Goal: Information Seeking & Learning: Learn about a topic

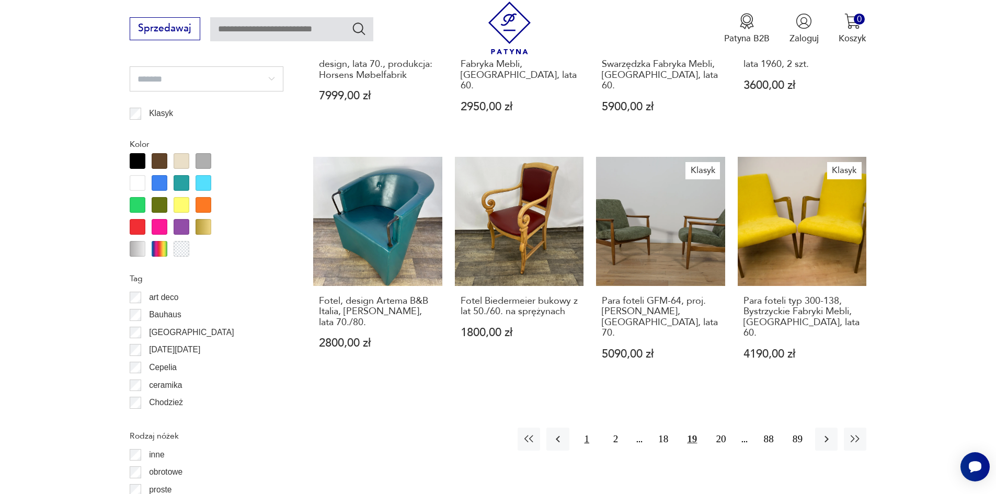
click at [591, 428] on button "1" at bounding box center [587, 439] width 22 height 22
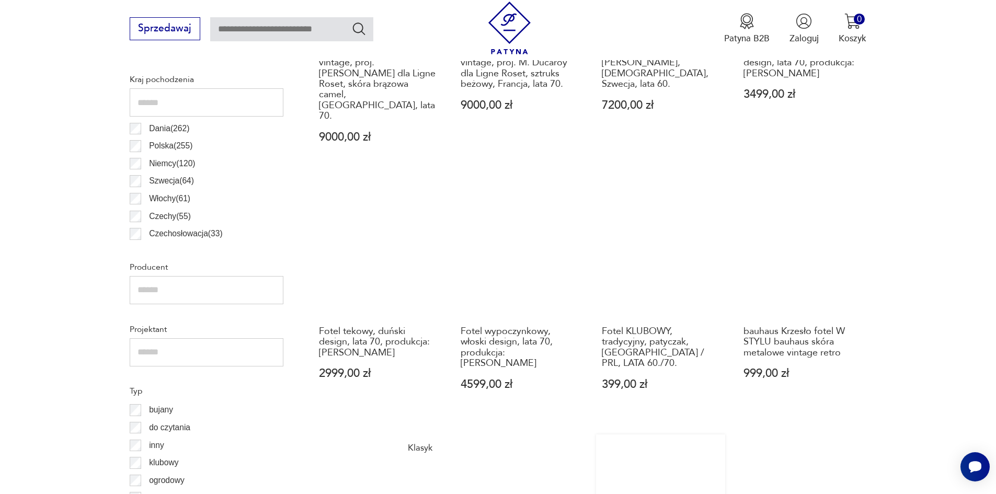
scroll to position [610, 0]
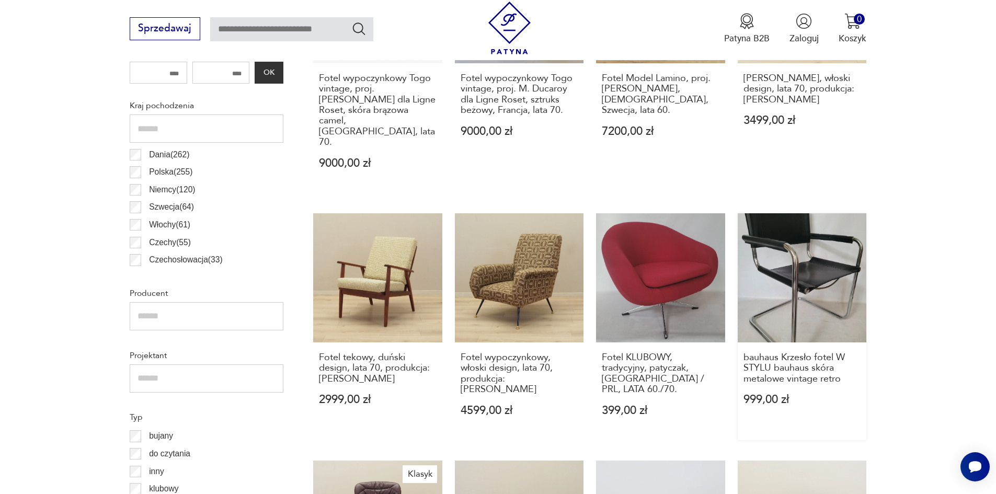
click at [828, 278] on link "bauhaus Krzesło fotel W STYLU bauhaus skóra metalowe vintage retro 999,00 zł" at bounding box center [802, 326] width 129 height 227
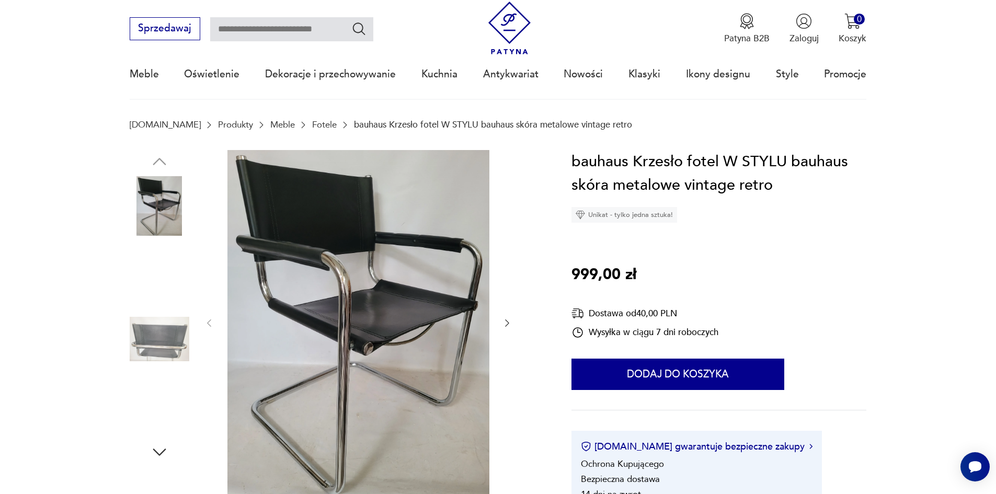
scroll to position [105, 0]
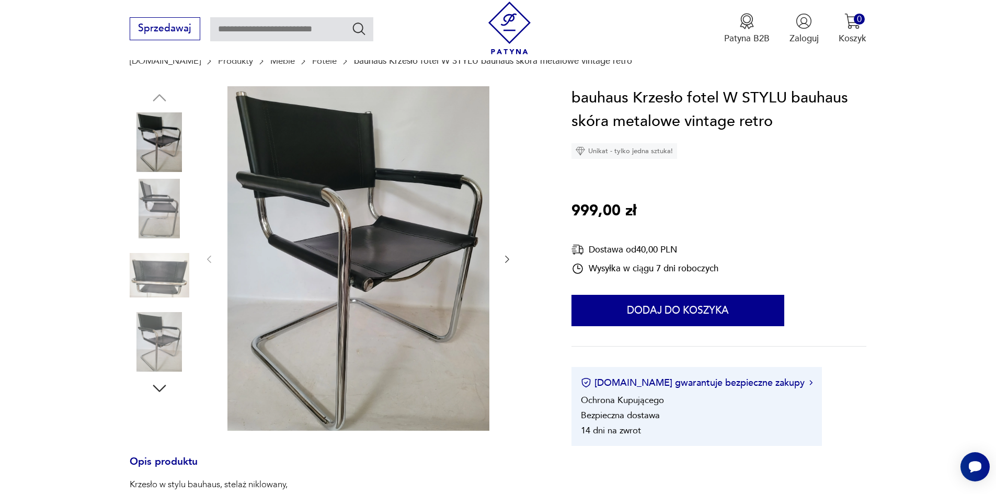
click at [371, 223] on img at bounding box center [358, 258] width 262 height 345
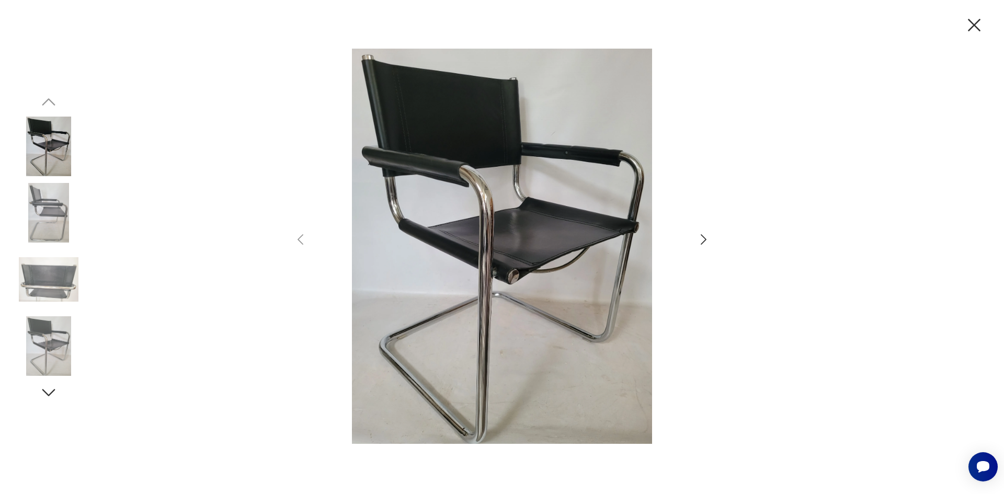
click at [40, 152] on img at bounding box center [49, 147] width 60 height 60
click at [43, 216] on img at bounding box center [49, 213] width 60 height 60
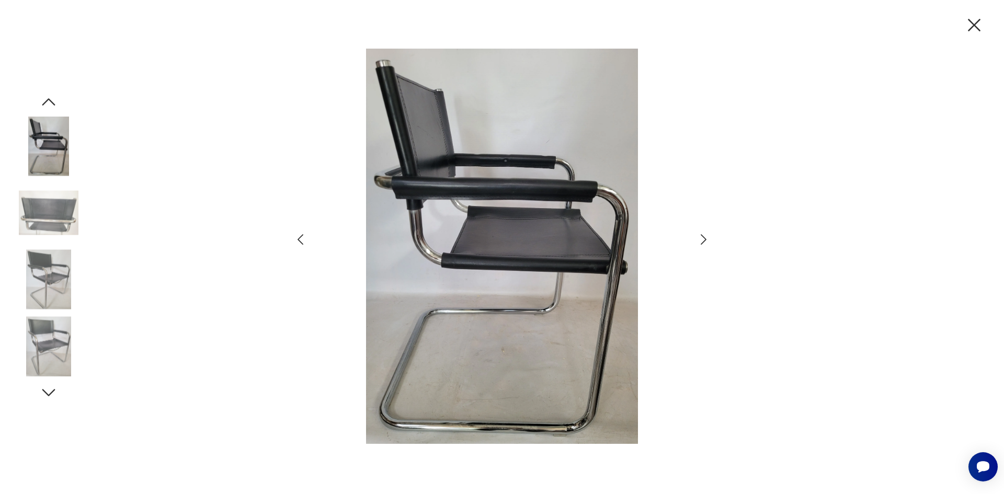
click at [32, 275] on img at bounding box center [49, 280] width 60 height 60
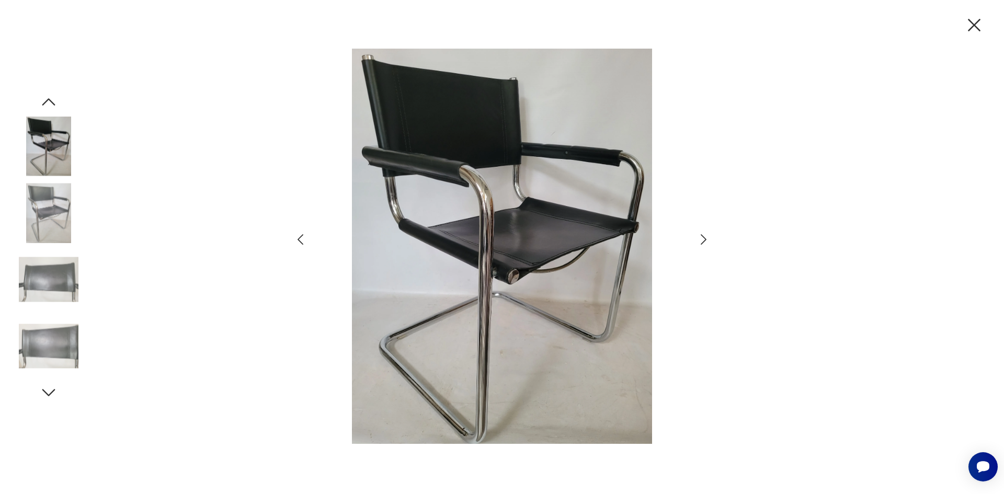
click at [49, 350] on img at bounding box center [49, 346] width 60 height 60
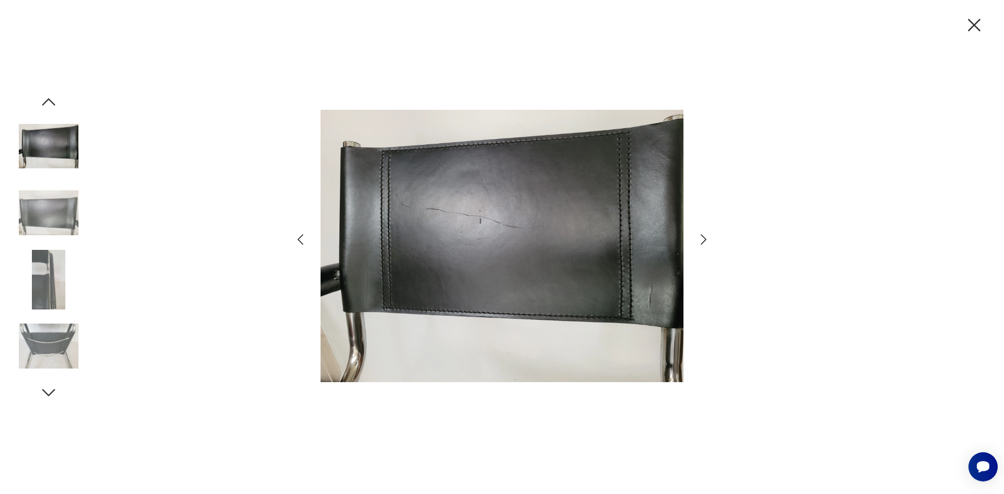
click at [705, 238] on icon "button" at bounding box center [704, 239] width 6 height 10
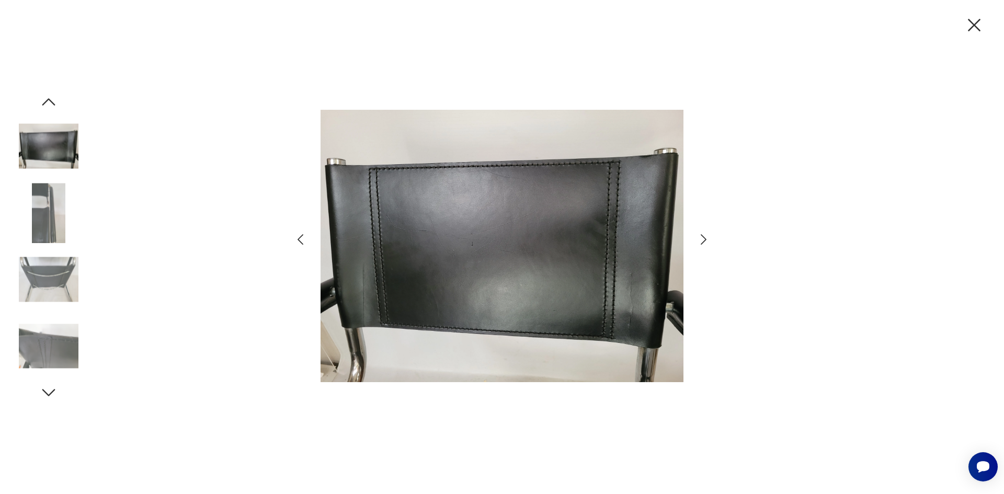
click at [706, 240] on icon "button" at bounding box center [704, 239] width 6 height 10
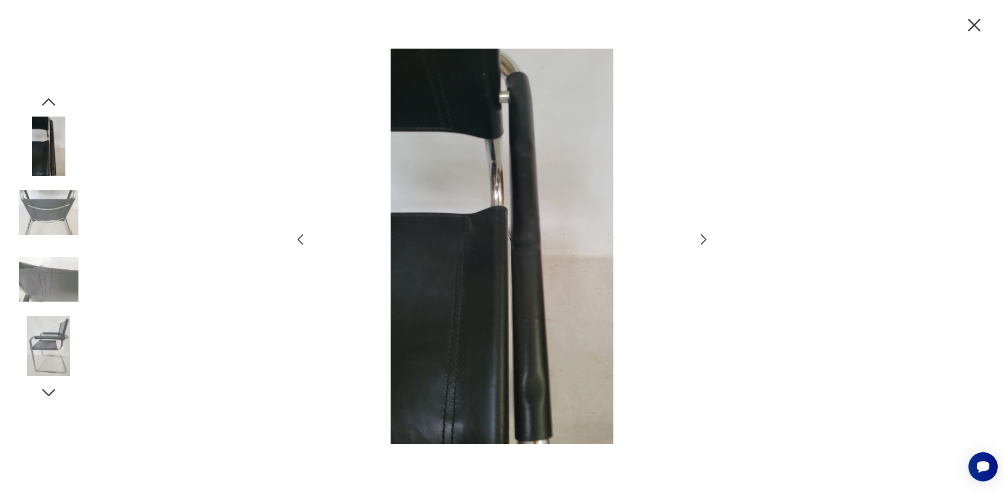
click at [706, 240] on icon "button" at bounding box center [704, 239] width 6 height 10
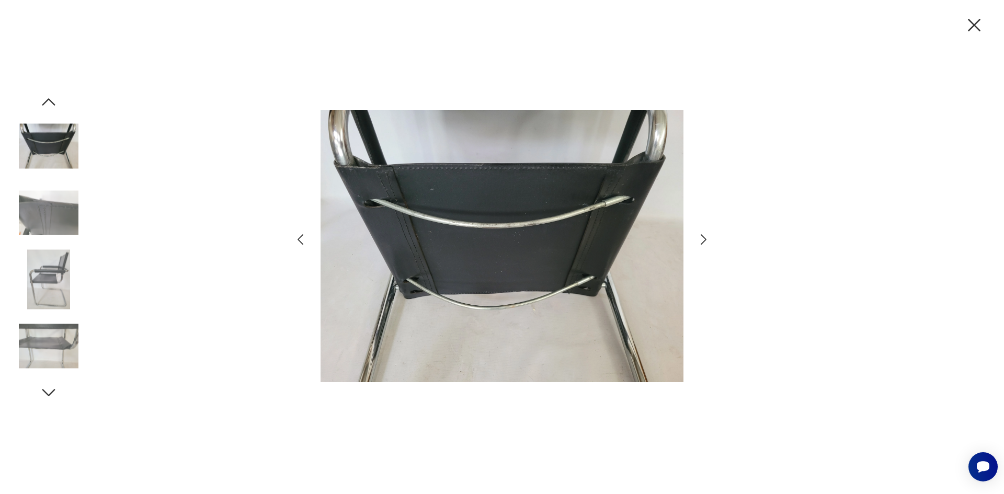
click at [706, 240] on icon "button" at bounding box center [703, 239] width 15 height 15
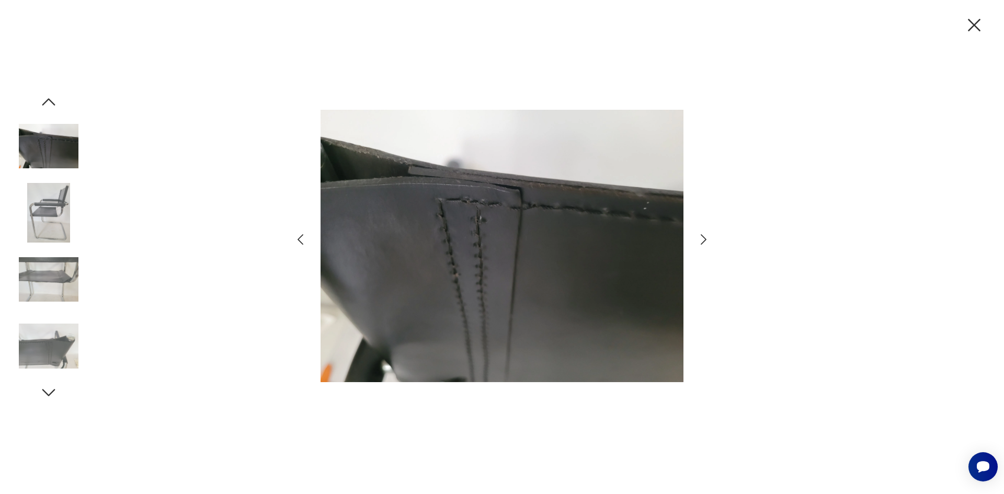
click at [706, 240] on icon "button" at bounding box center [703, 239] width 15 height 15
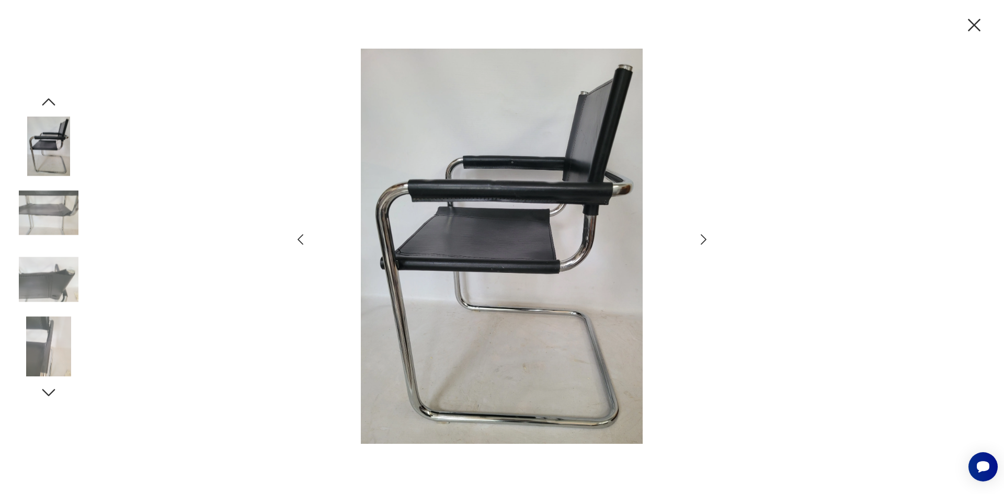
click at [707, 242] on icon "button" at bounding box center [703, 239] width 15 height 15
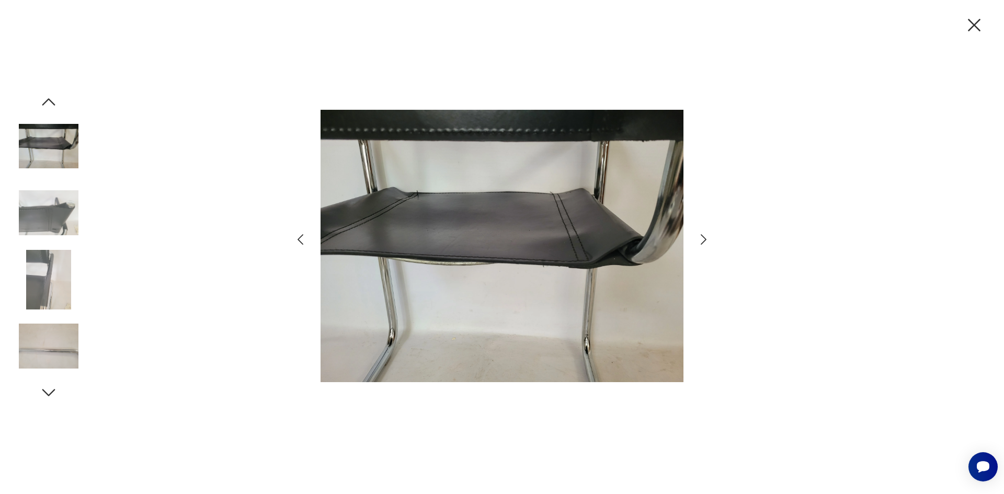
click at [975, 30] on icon "button" at bounding box center [974, 25] width 22 height 22
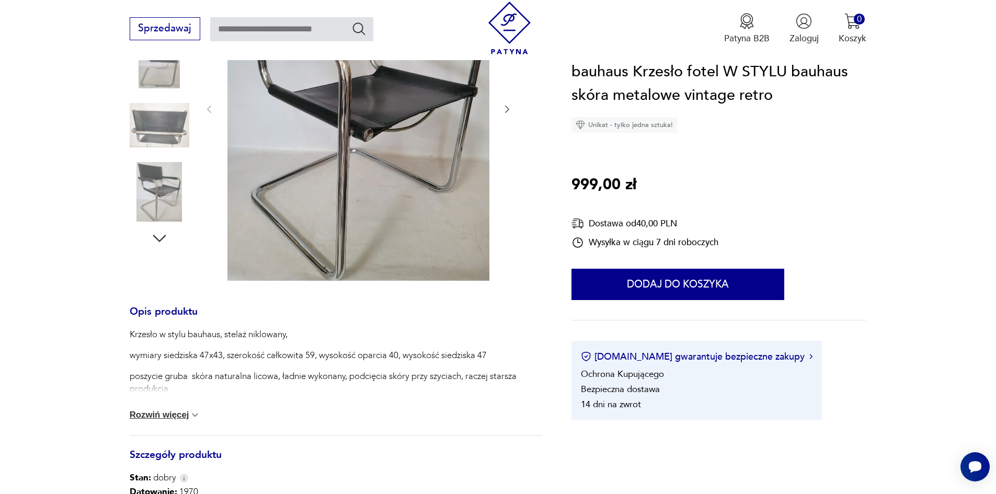
scroll to position [314, 0]
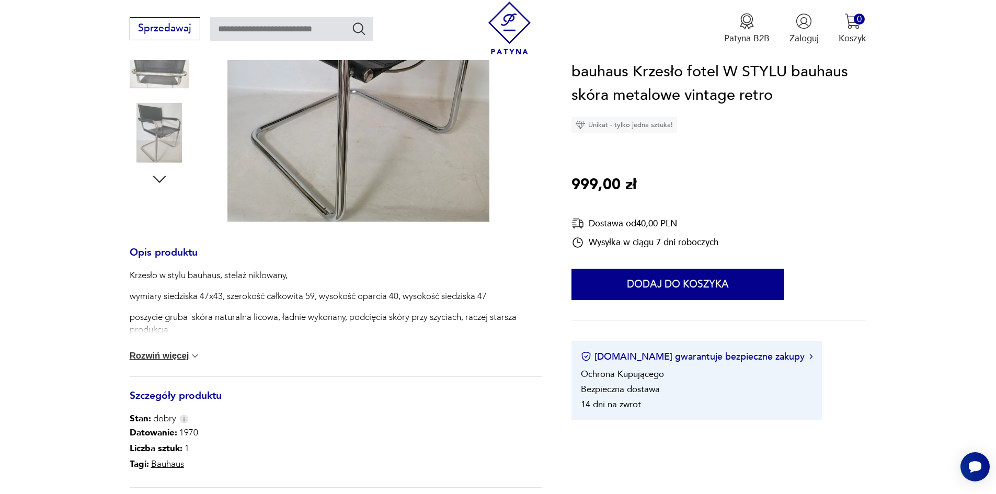
click at [159, 355] on button "Rozwiń więcej" at bounding box center [165, 356] width 71 height 10
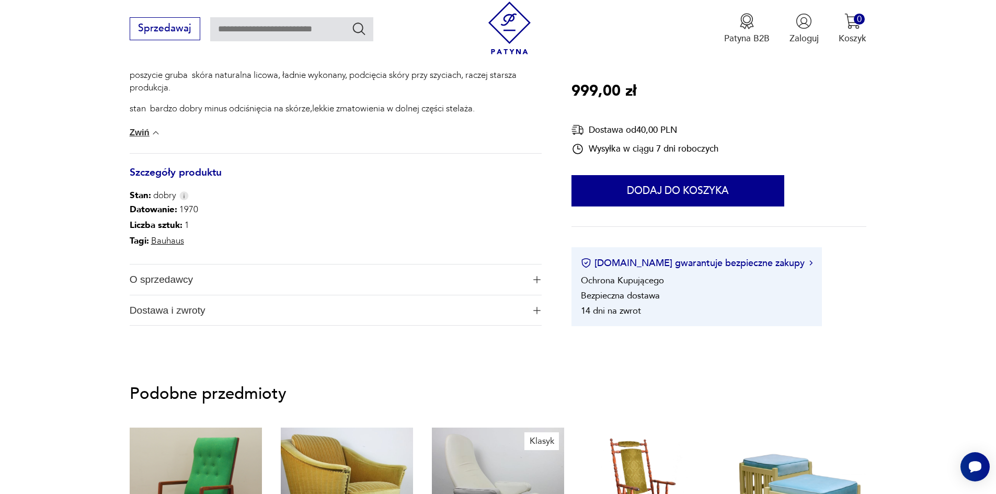
scroll to position [366, 0]
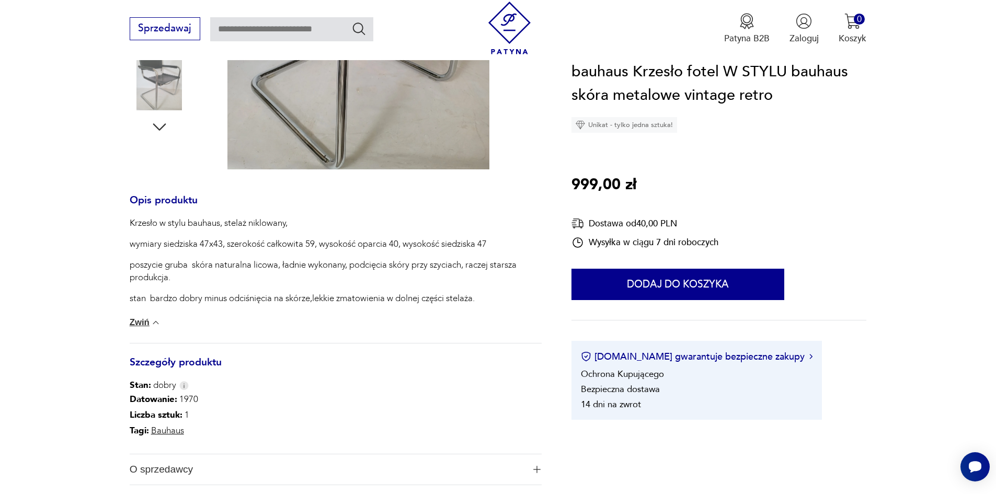
drag, startPoint x: 321, startPoint y: 262, endPoint x: 847, endPoint y: 224, distance: 527.8
click at [854, 225] on div "bauhaus Krzesło fotel W STYLU bauhaus skóra metalowe vintage retro Unikat - tyl…" at bounding box center [718, 240] width 295 height 360
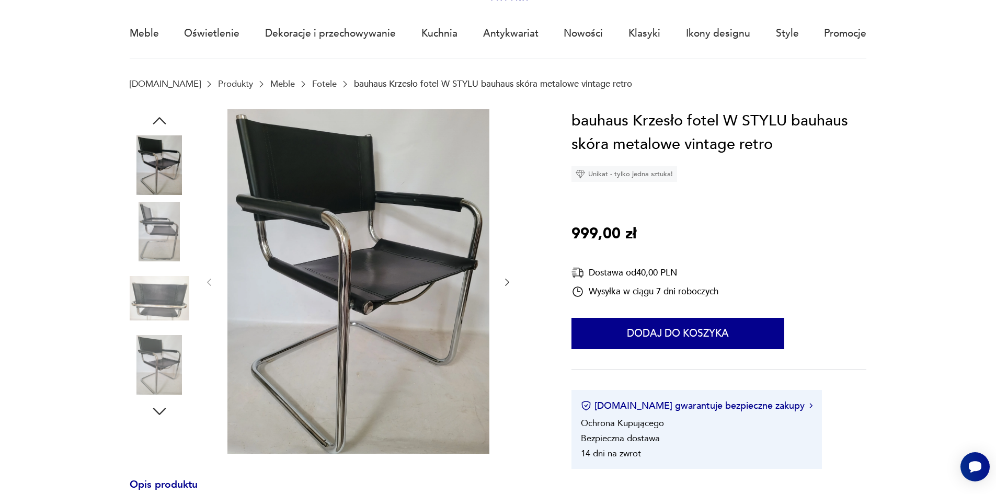
scroll to position [0, 0]
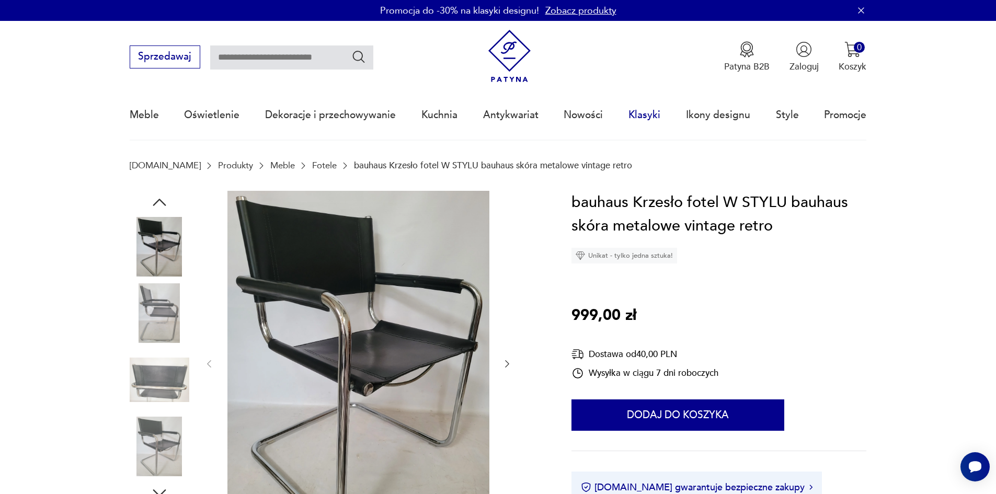
click at [648, 117] on link "Klasyki" at bounding box center [644, 115] width 32 height 48
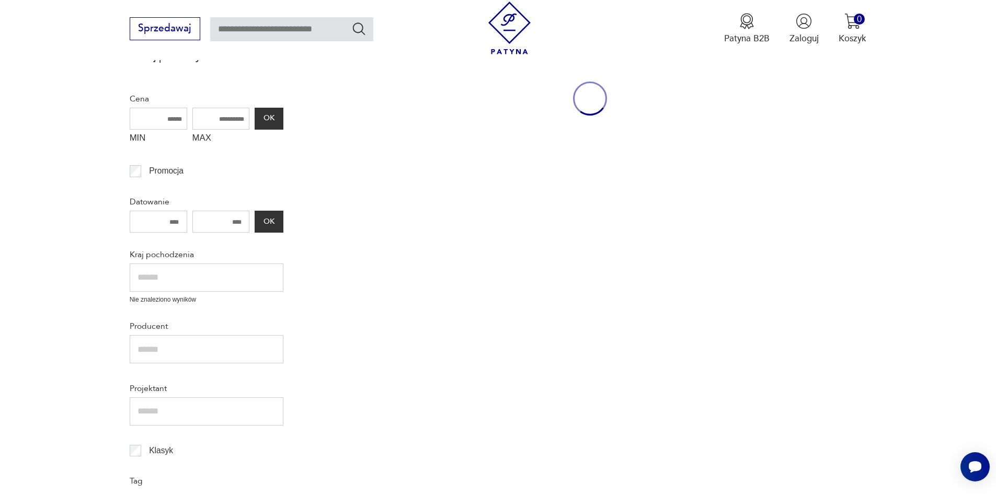
scroll to position [177, 0]
